Goal: Task Accomplishment & Management: Use online tool/utility

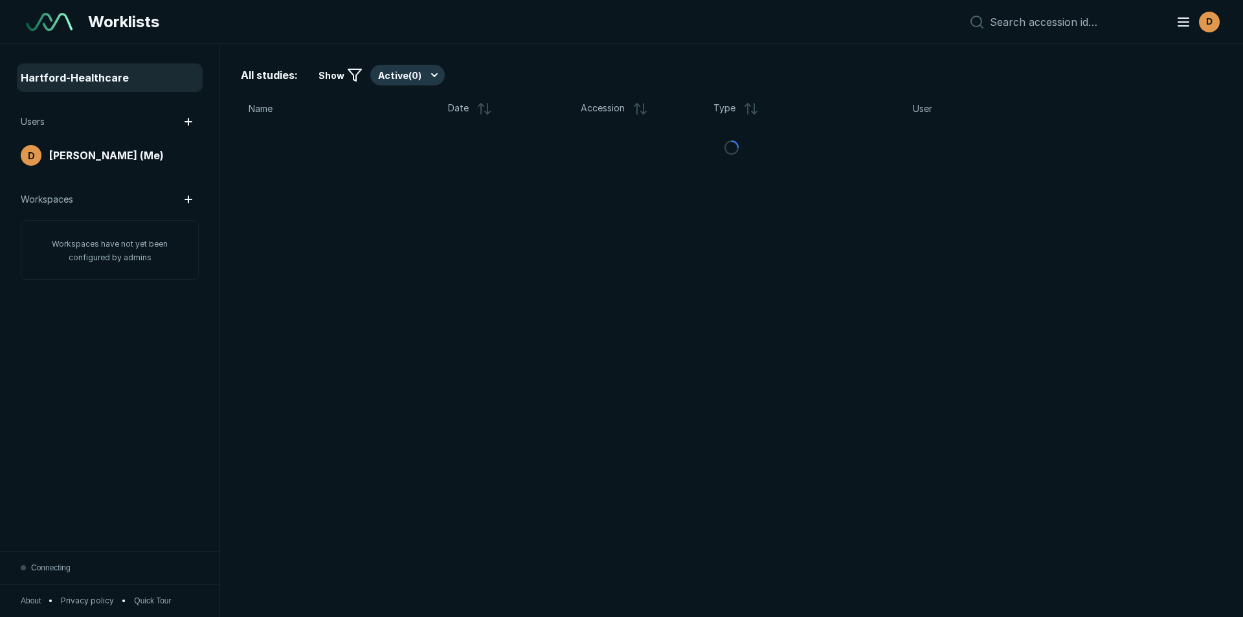
scroll to position [4214, 7257]
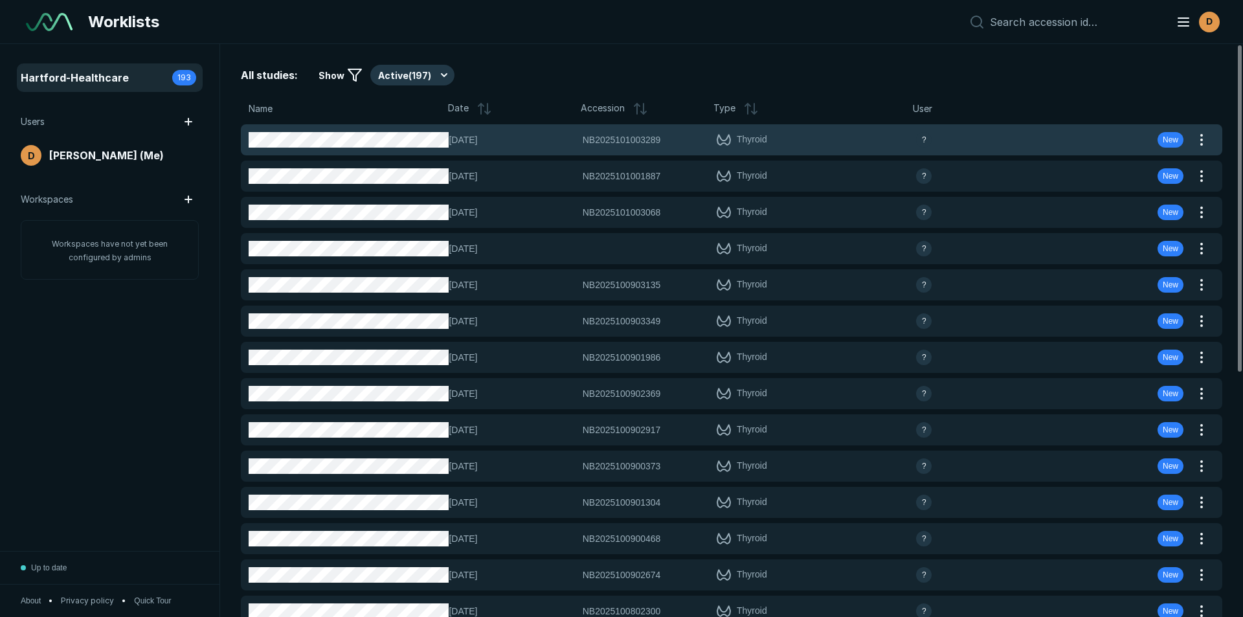
click at [609, 140] on span "NB2025101003289" at bounding box center [622, 140] width 78 height 14
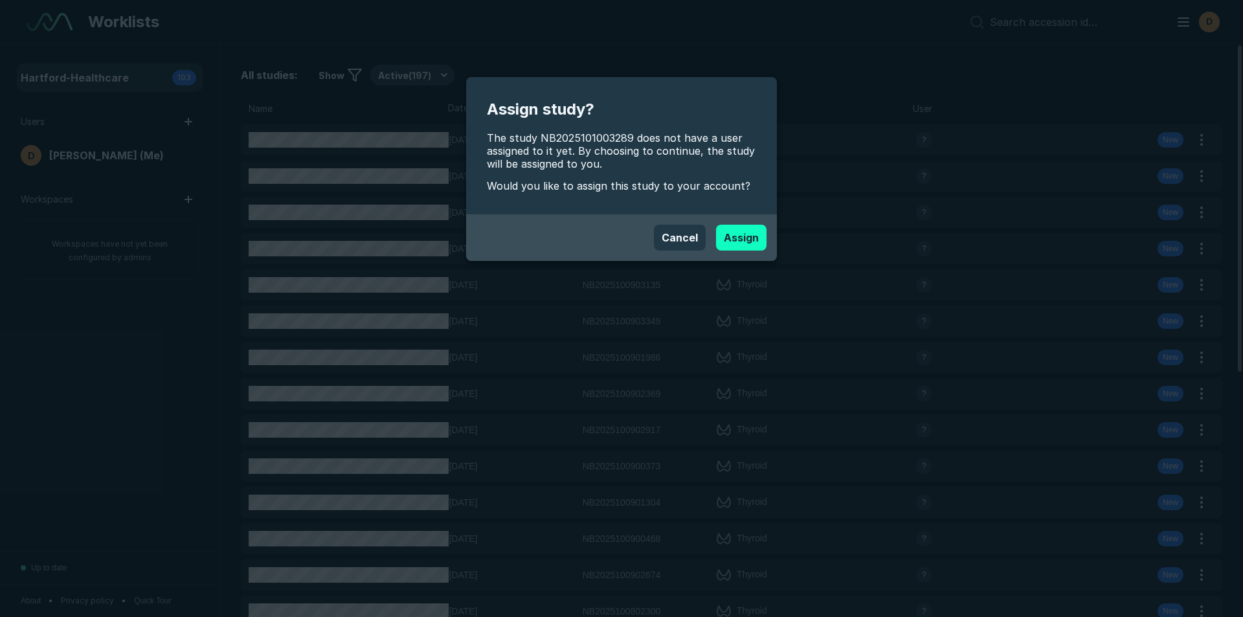
click at [750, 229] on button "Assign" at bounding box center [741, 238] width 50 height 26
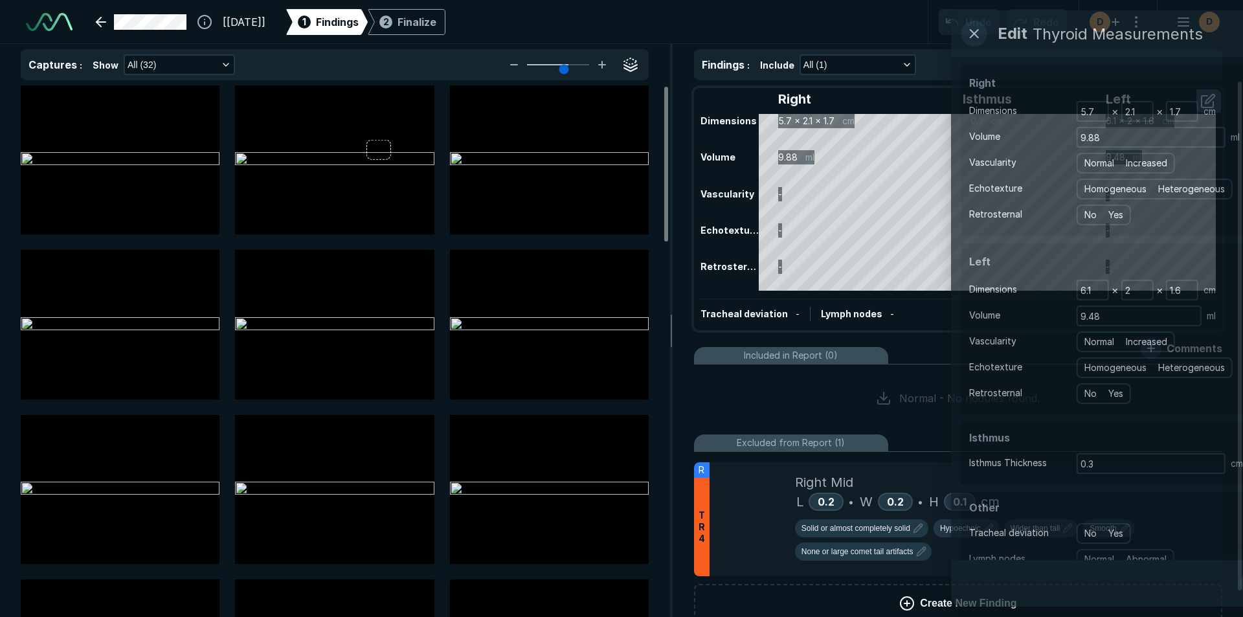
scroll to position [4214, 7257]
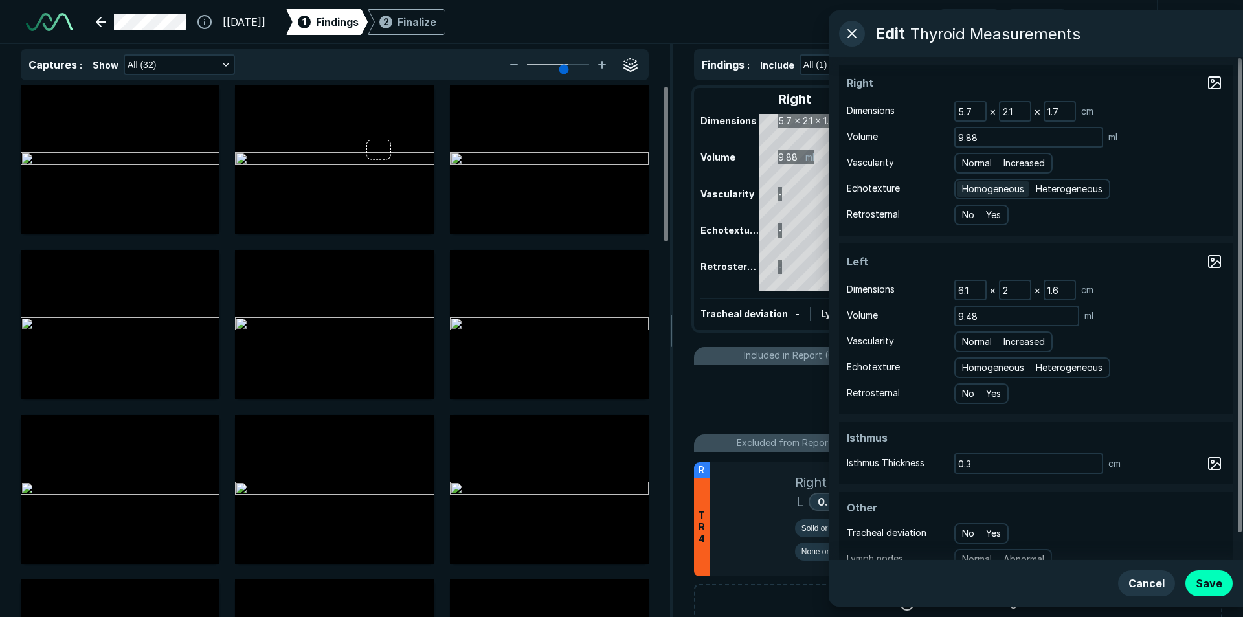
click at [981, 188] on span "Homogeneous" at bounding box center [993, 189] width 62 height 14
click at [968, 188] on input "Homogeneous" at bounding box center [964, 187] width 8 height 8
radio input "true"
click at [976, 166] on span "Normal" at bounding box center [977, 163] width 30 height 14
click at [968, 166] on input "Normal" at bounding box center [964, 161] width 8 height 8
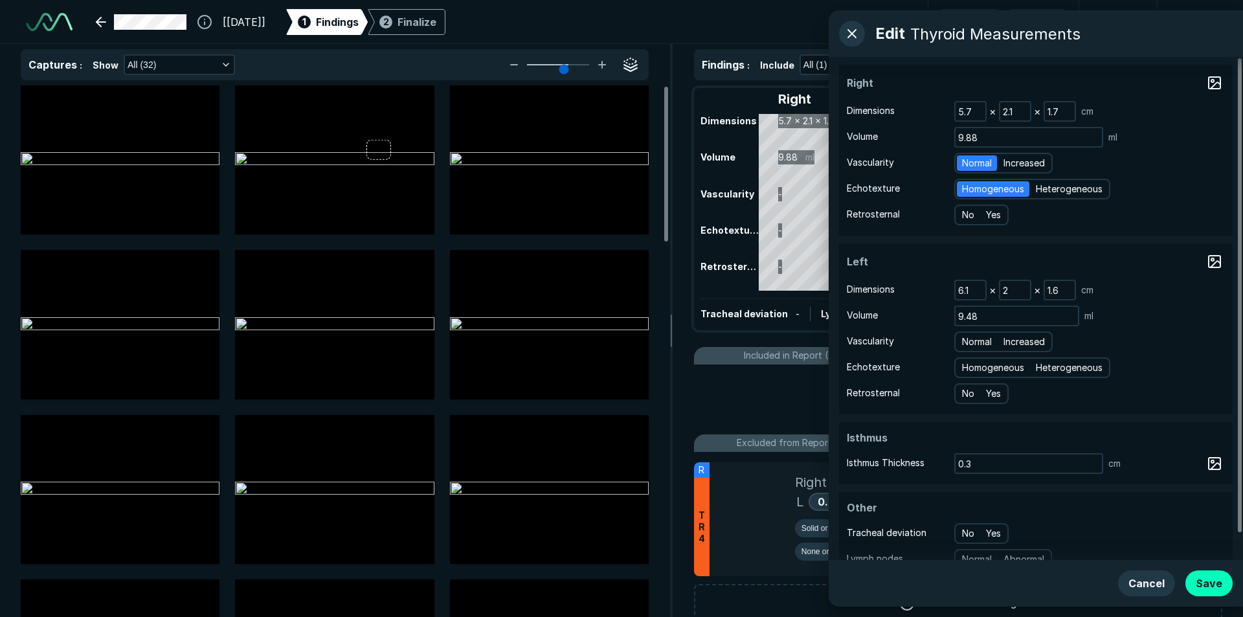
radio input "true"
click at [980, 370] on span "Homogeneous" at bounding box center [993, 368] width 62 height 14
click at [968, 370] on input "Homogeneous" at bounding box center [964, 366] width 8 height 8
radio input "true"
click at [976, 343] on span "Normal" at bounding box center [977, 342] width 30 height 14
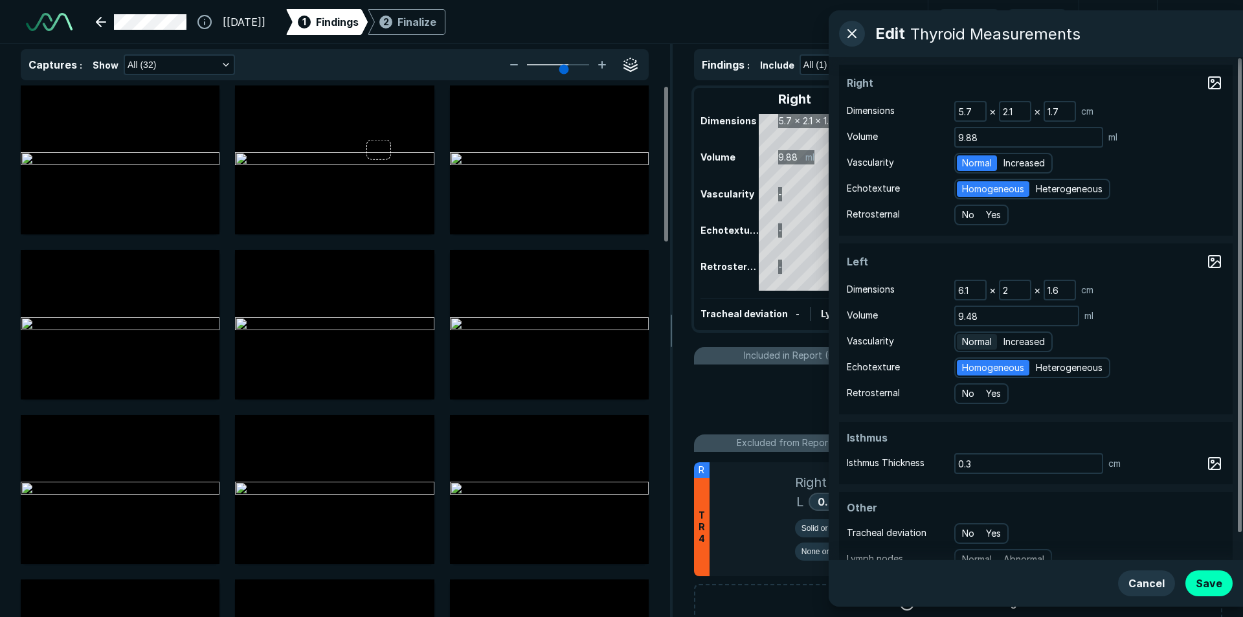
click at [968, 343] on input "Normal" at bounding box center [964, 340] width 8 height 8
radio input "true"
click at [1211, 580] on button "Save" at bounding box center [1208, 583] width 47 height 26
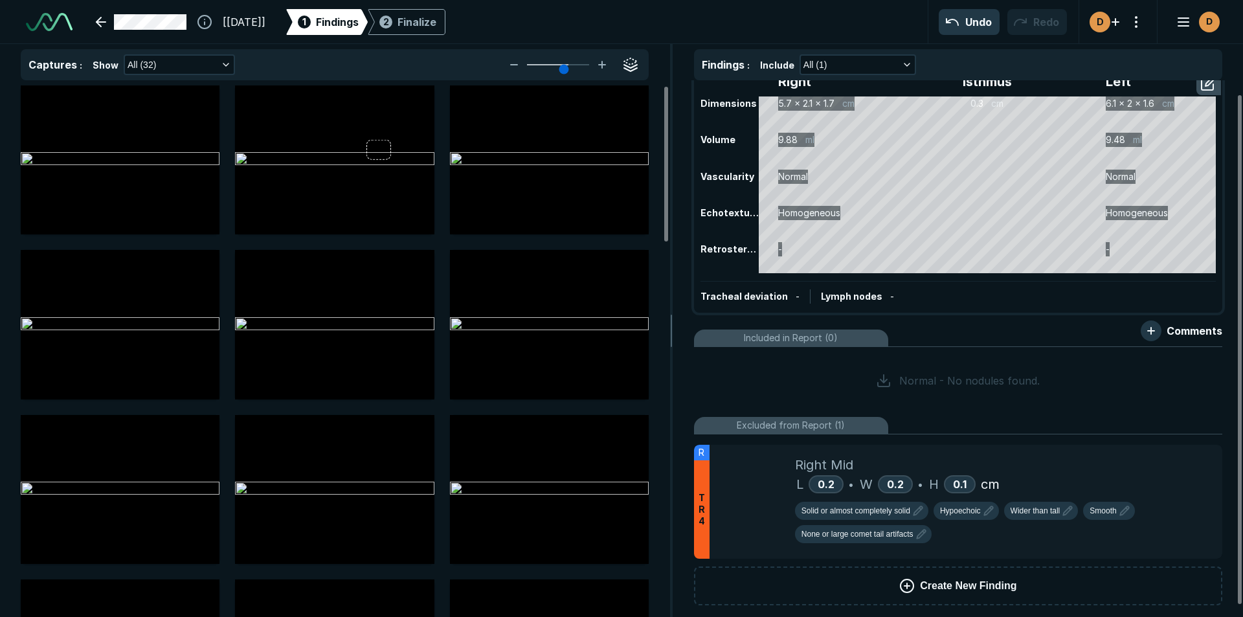
scroll to position [27, 0]
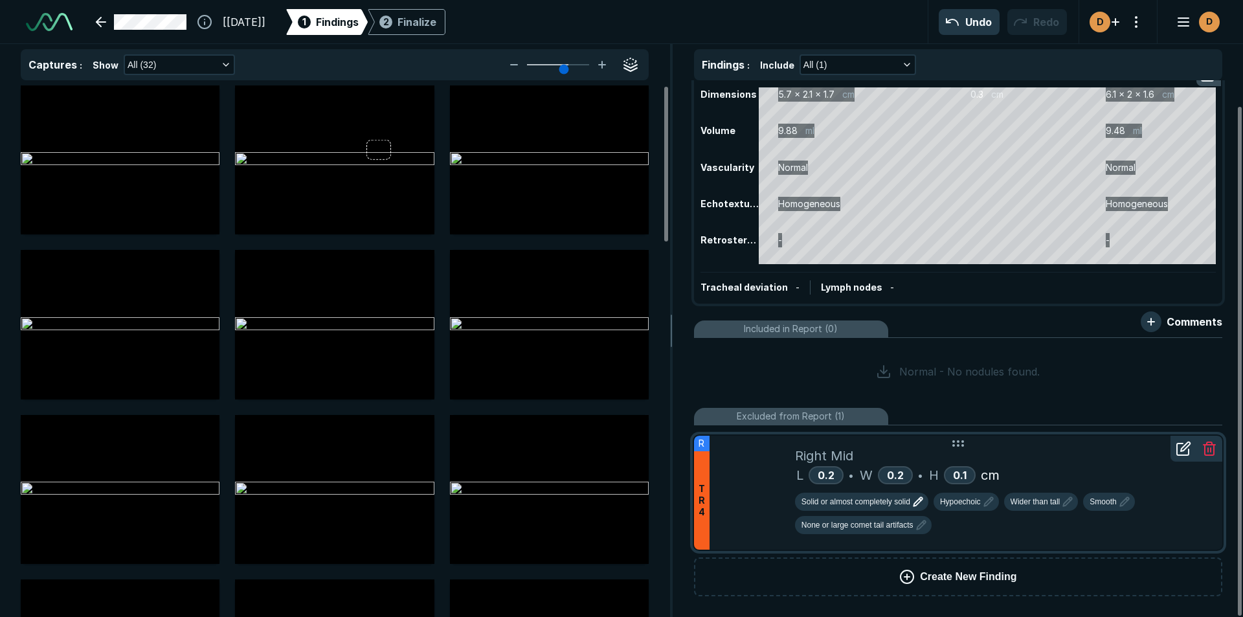
click at [858, 505] on span "Solid or almost completely solid" at bounding box center [855, 502] width 109 height 12
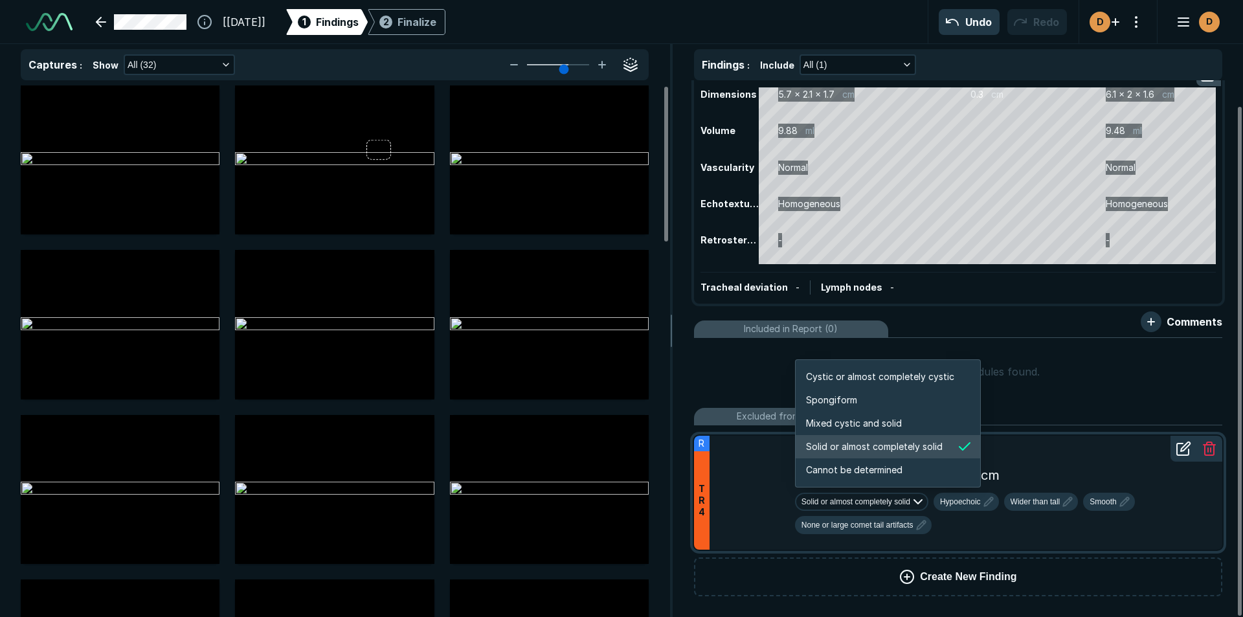
scroll to position [2160, 2486]
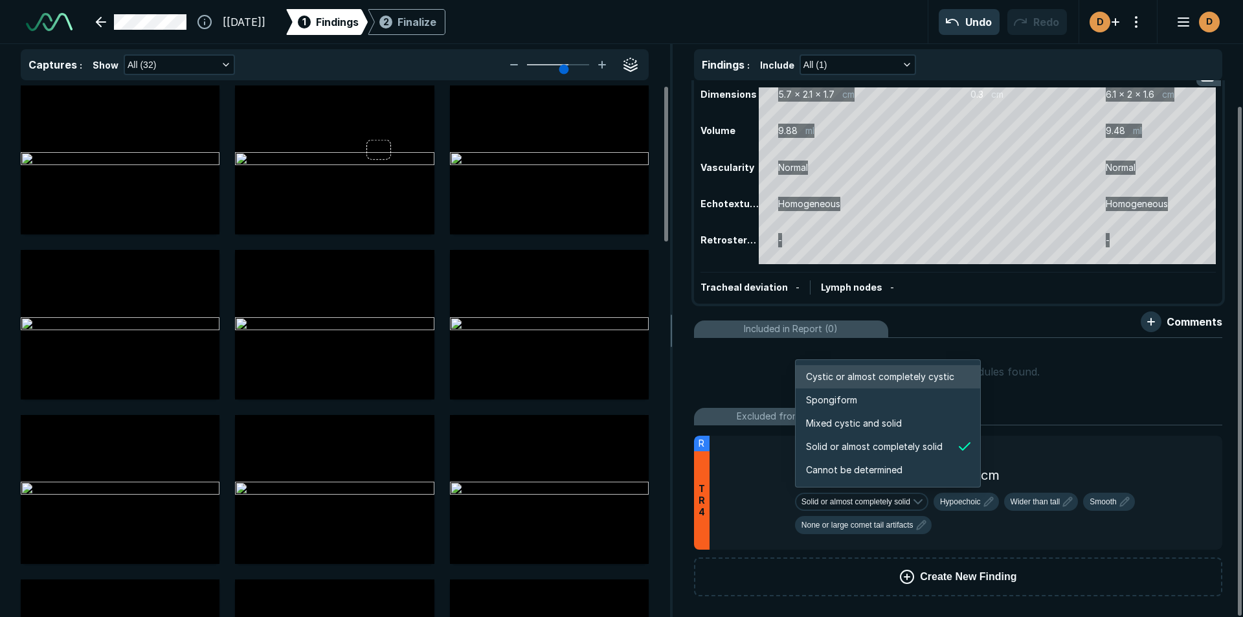
click at [867, 379] on span "Cystic or almost completely cystic" at bounding box center [880, 377] width 148 height 14
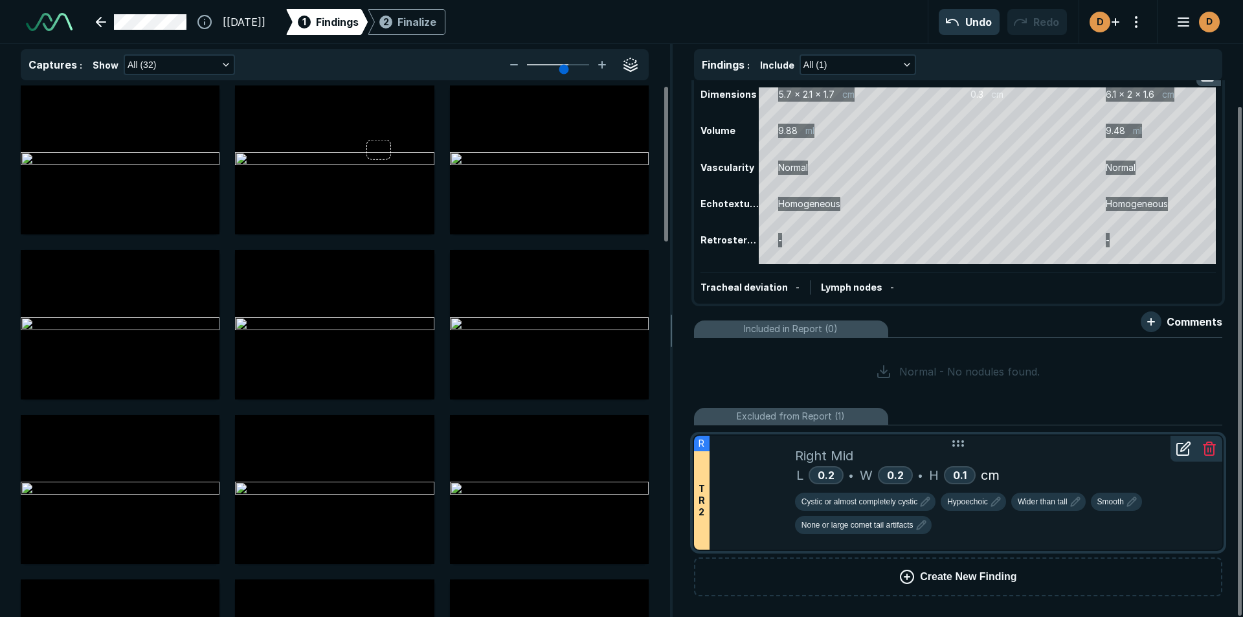
click at [964, 514] on div "Cystic or almost completely cystic Hypoechoic Wider than tall Smooth None or la…" at bounding box center [1003, 516] width 417 height 47
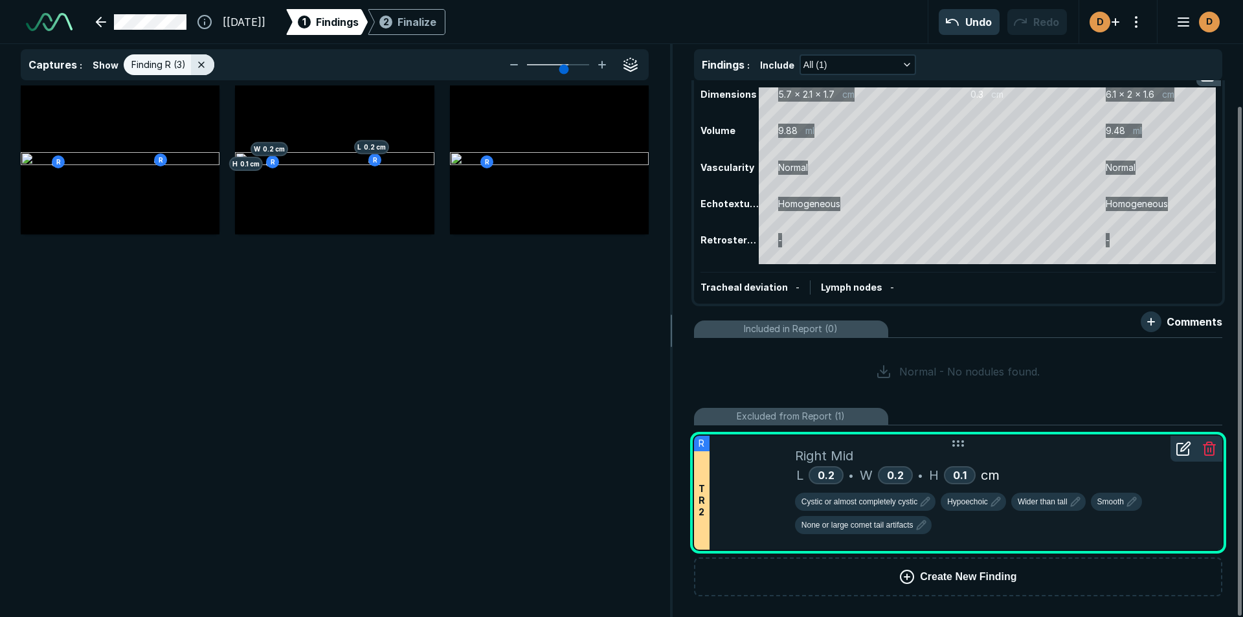
scroll to position [3914, 4468]
click at [964, 512] on div "Cystic or almost completely cystic Hypoechoic Wider than tall Smooth None or la…" at bounding box center [1003, 516] width 417 height 47
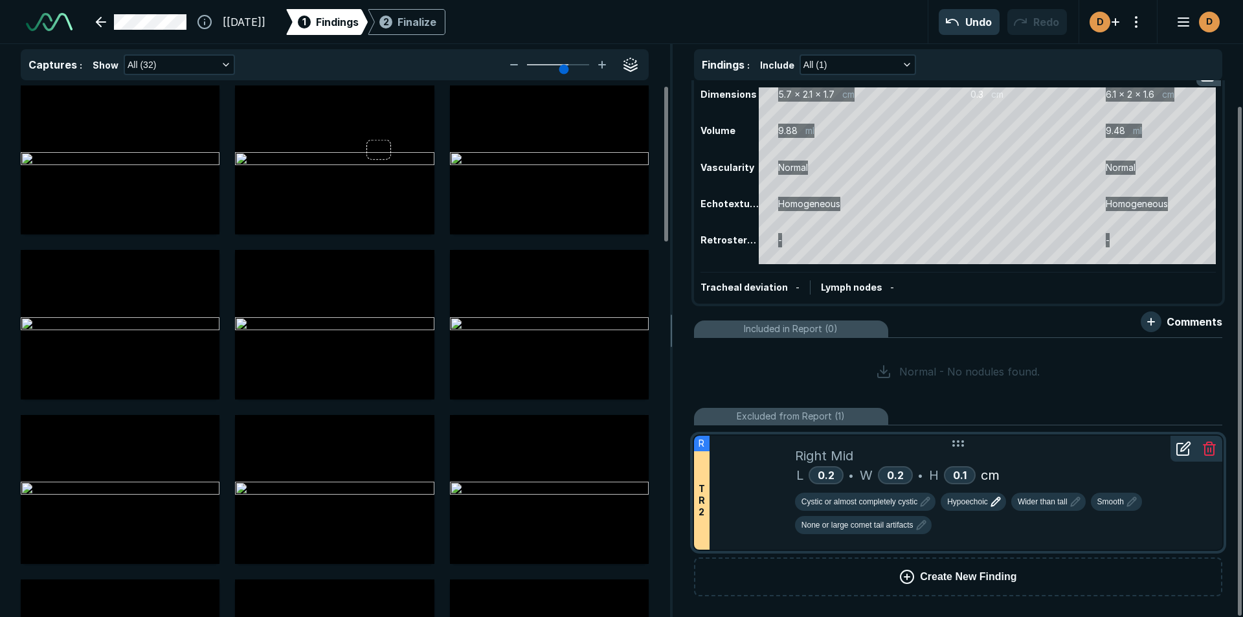
click at [966, 503] on span "Hypoechoic" at bounding box center [967, 502] width 41 height 12
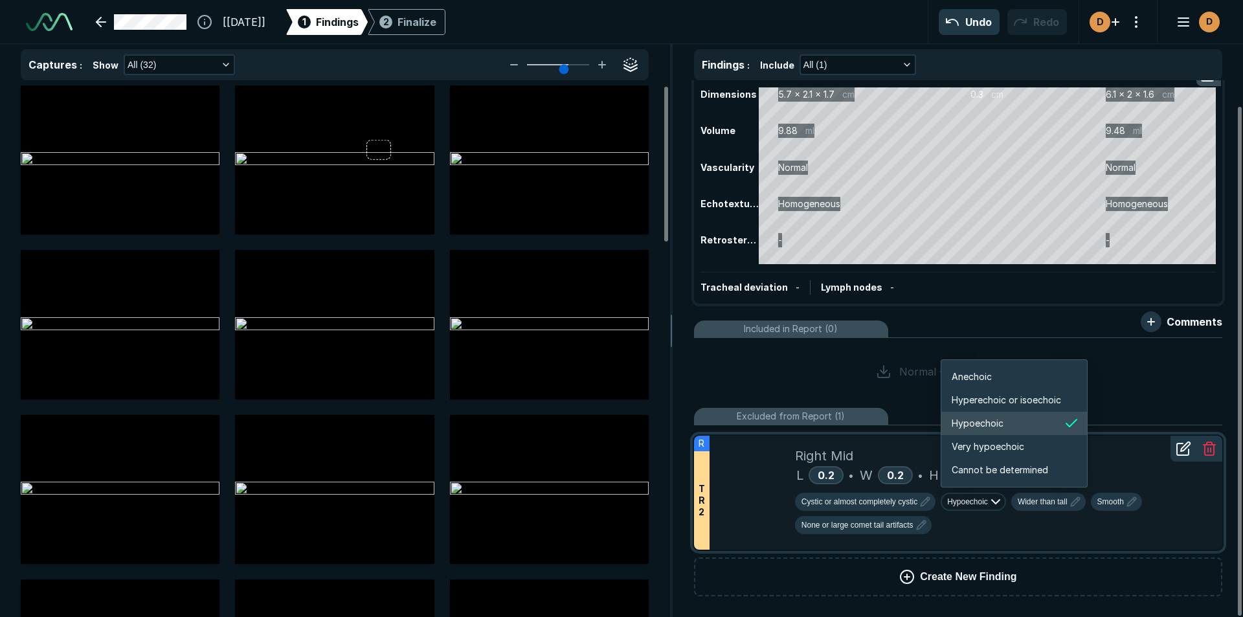
scroll to position [2160, 2320]
click at [986, 373] on span "Anechoic" at bounding box center [972, 377] width 40 height 14
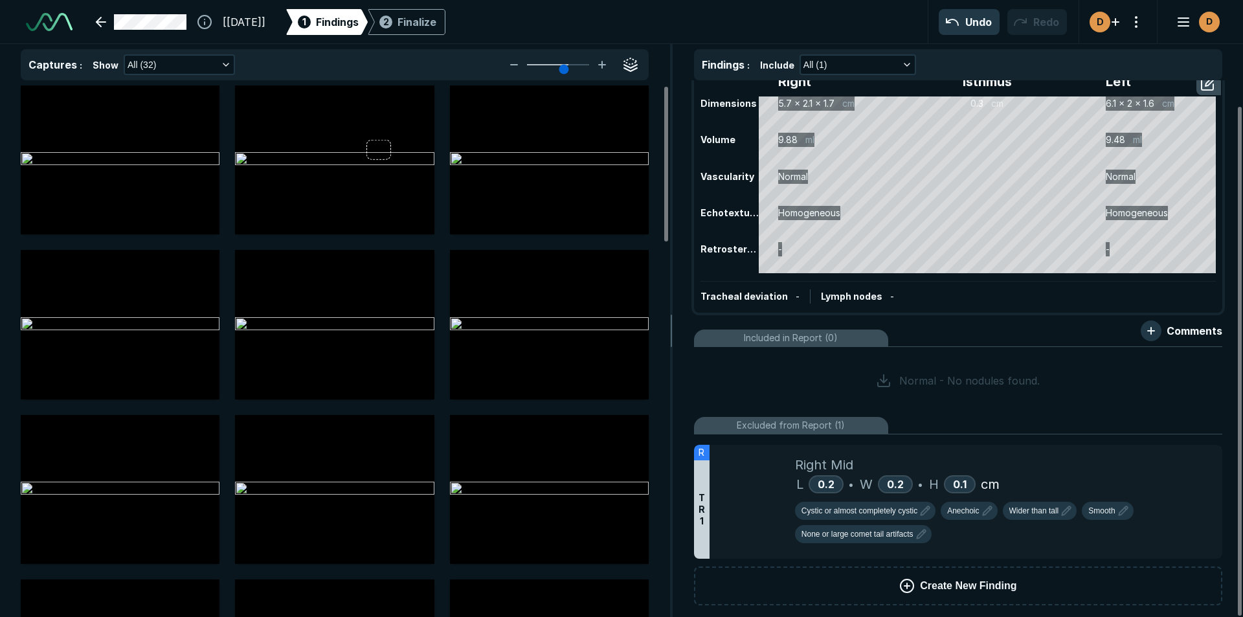
scroll to position [27, 0]
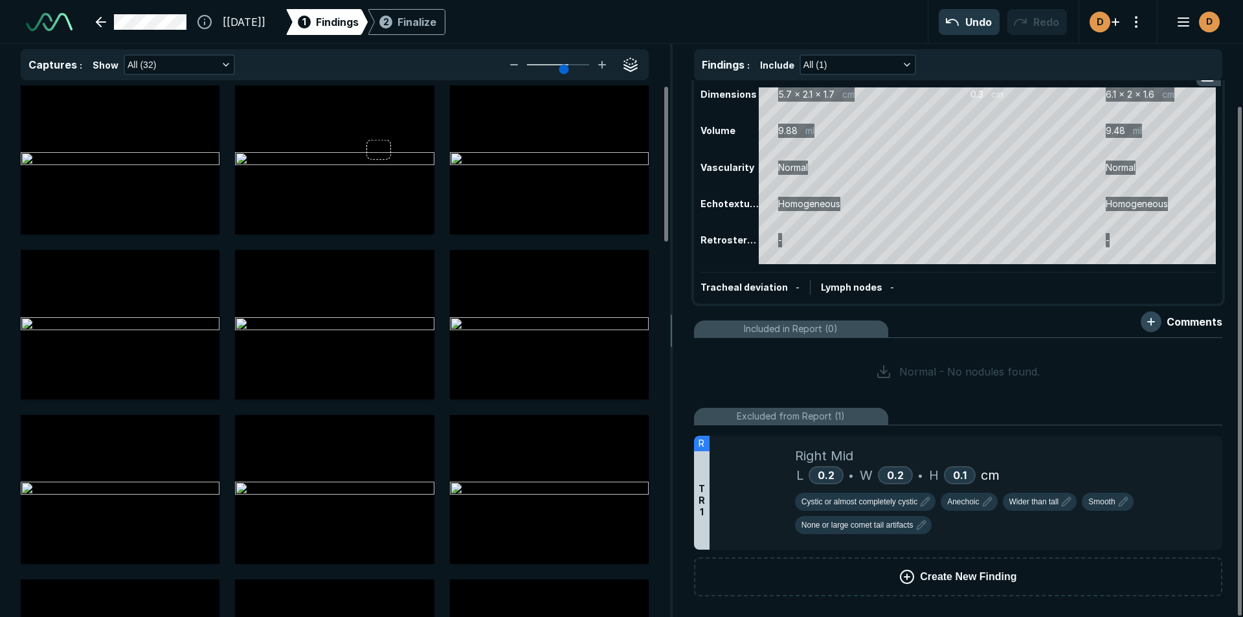
click at [1154, 319] on button "button" at bounding box center [1151, 321] width 21 height 21
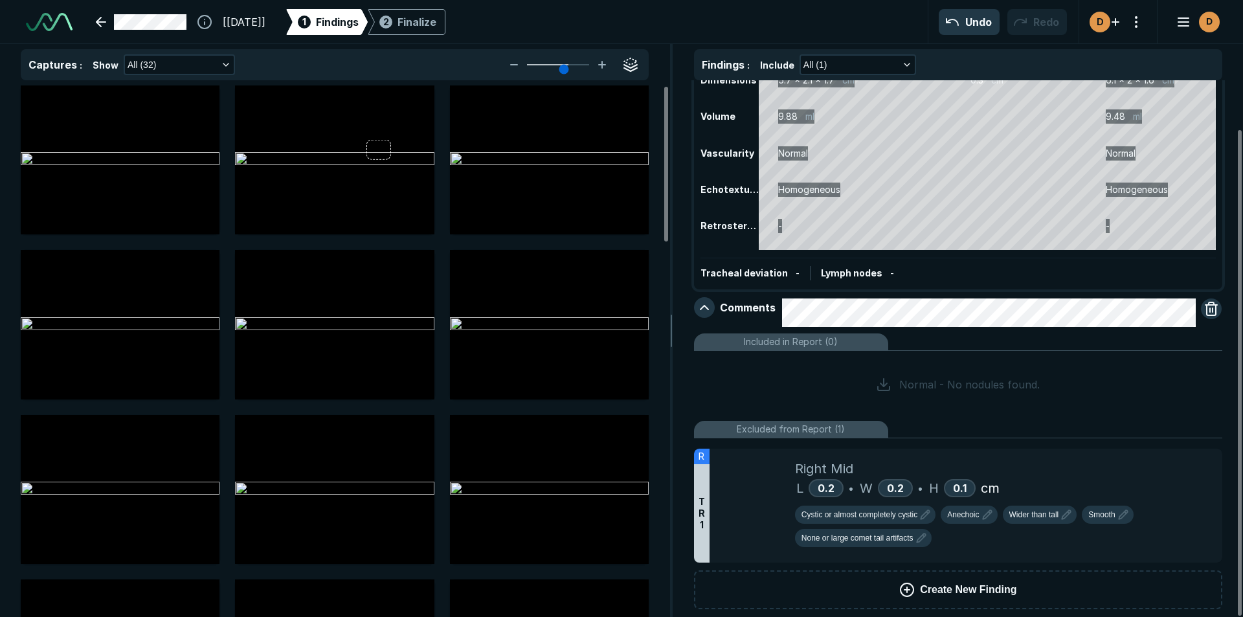
scroll to position [54, 0]
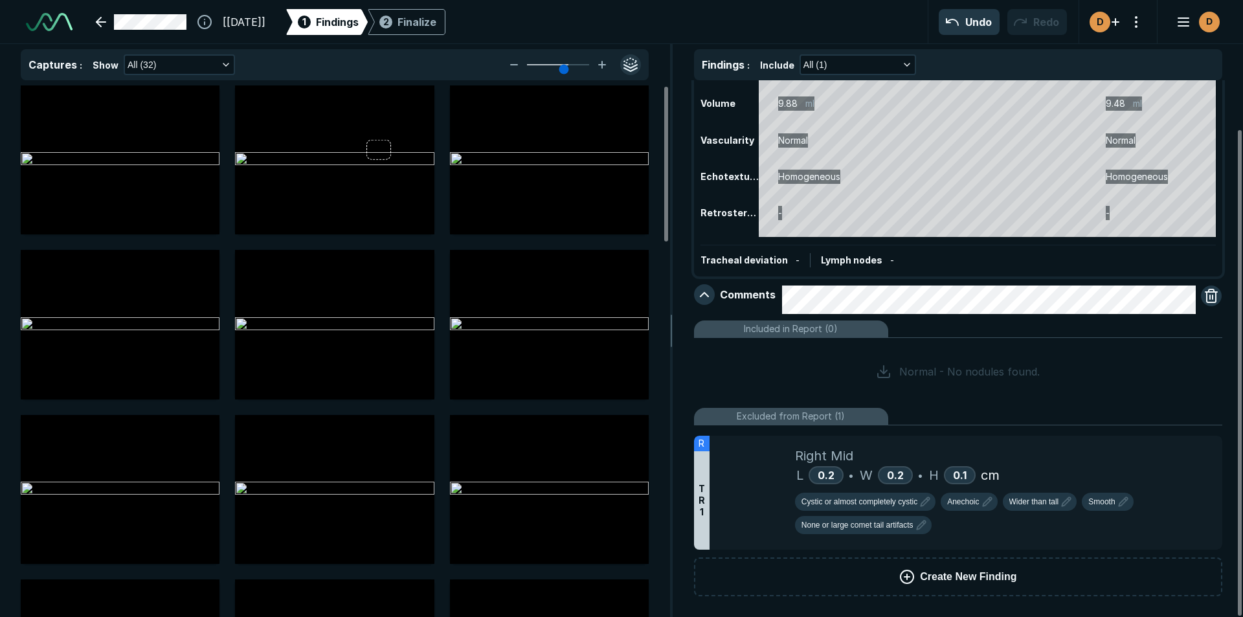
click at [632, 61] on button "button" at bounding box center [630, 64] width 21 height 21
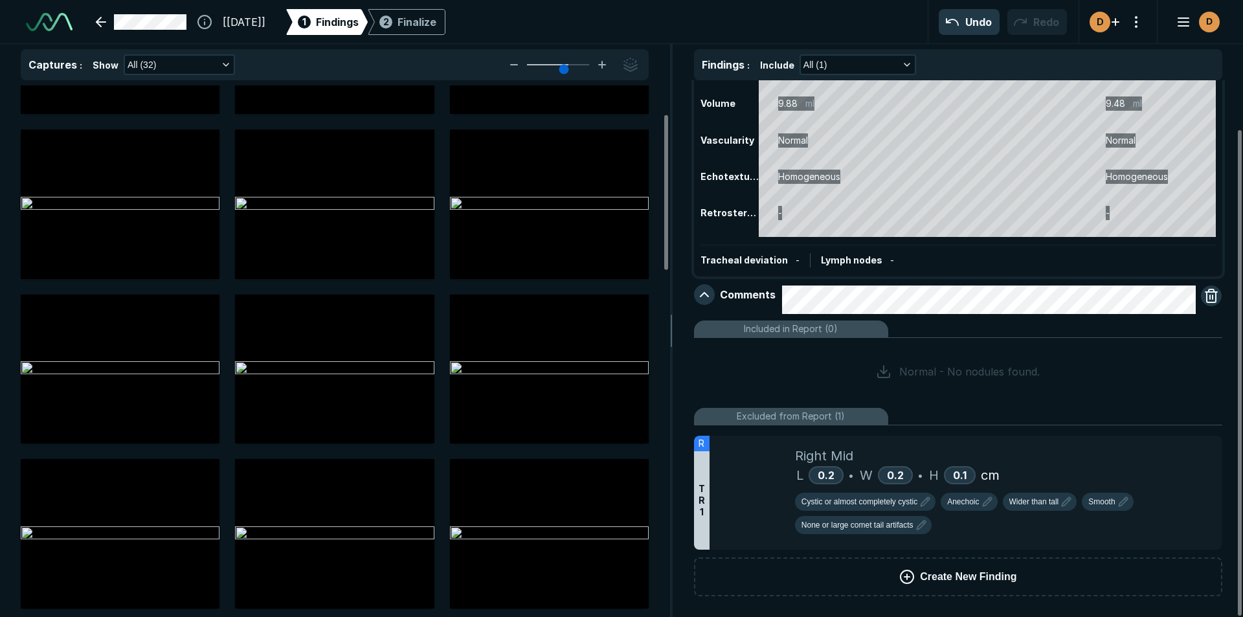
scroll to position [0, 0]
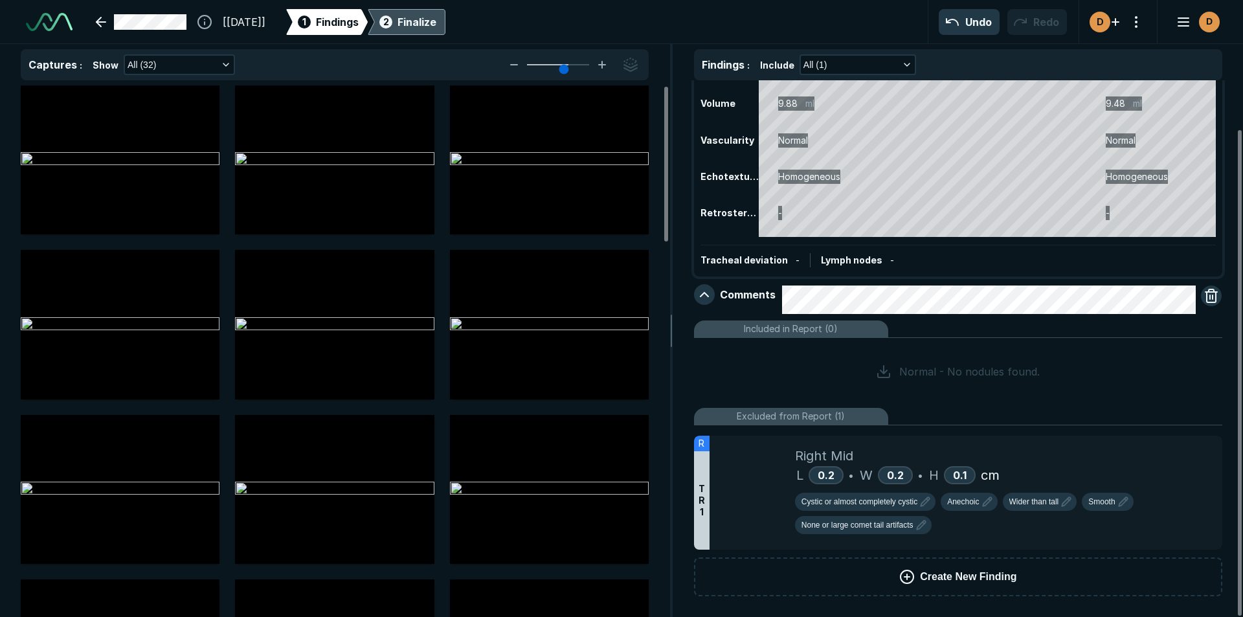
click at [436, 25] on div "Finalize" at bounding box center [416, 22] width 39 height 16
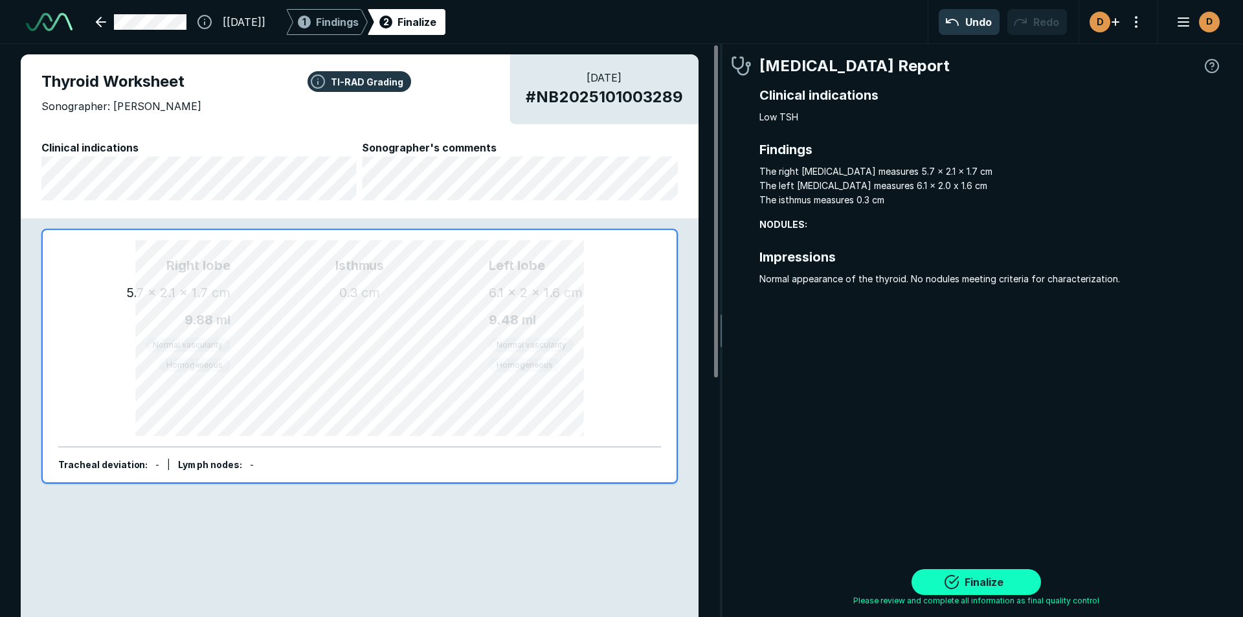
click at [978, 583] on button "Finalize" at bounding box center [975, 582] width 129 height 26
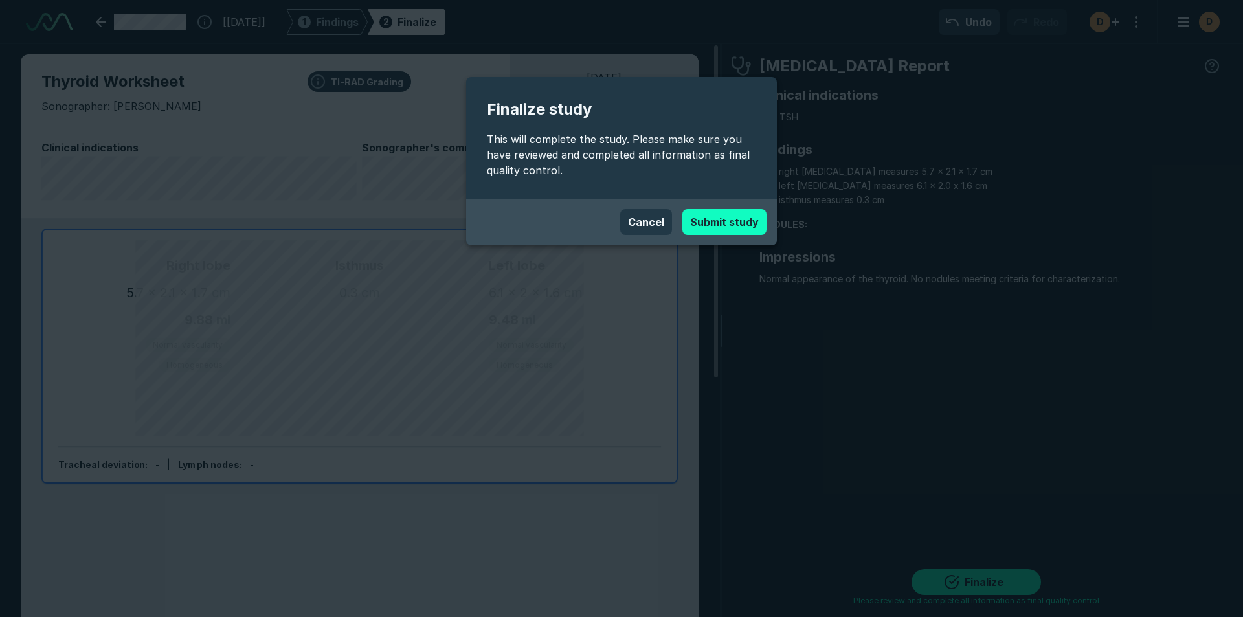
click at [711, 227] on button "Submit study" at bounding box center [724, 222] width 84 height 26
type textarea "x"
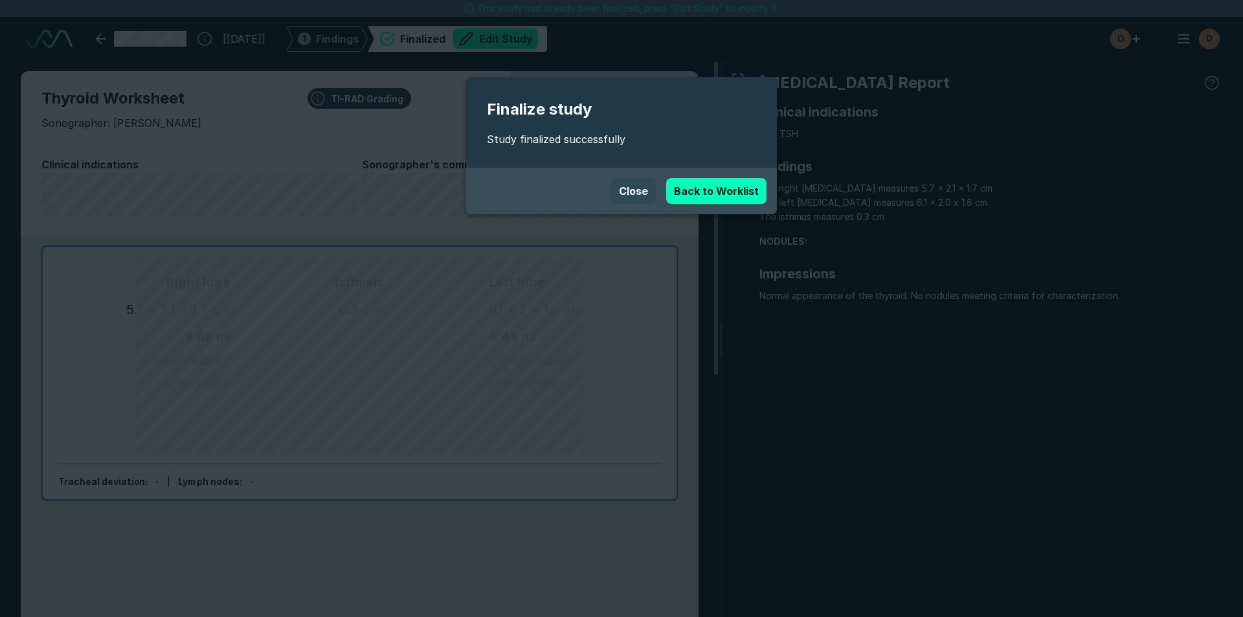
click at [628, 187] on button "Close" at bounding box center [633, 191] width 45 height 26
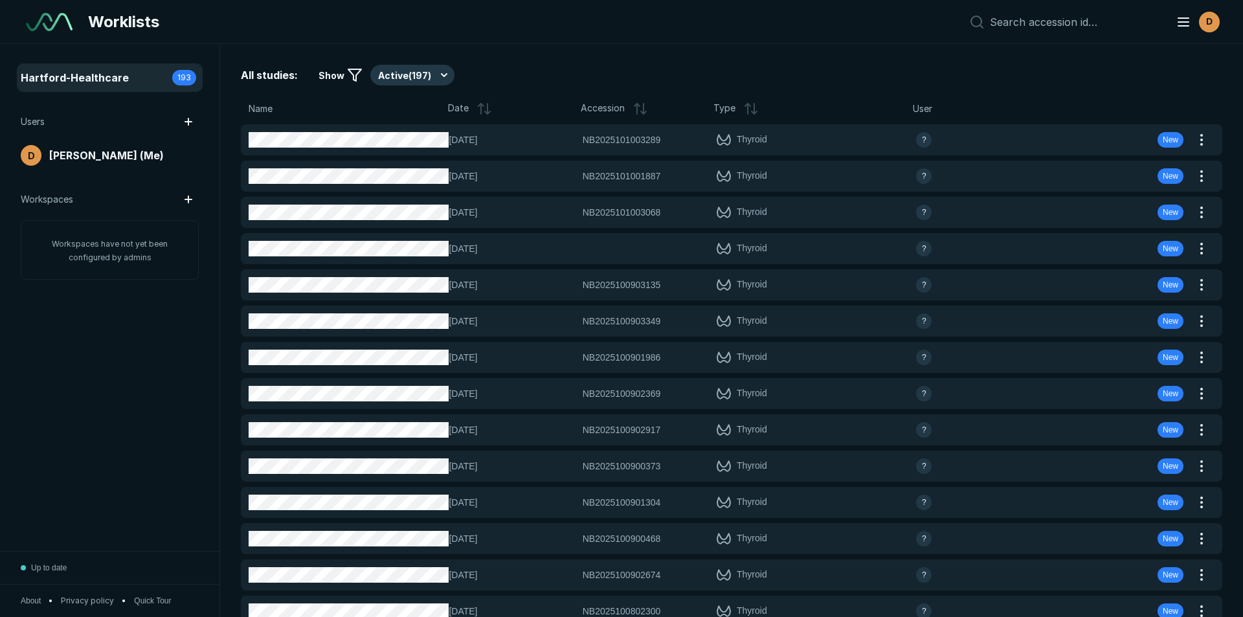
scroll to position [3824, 2652]
